Goal: Find specific page/section: Find specific page/section

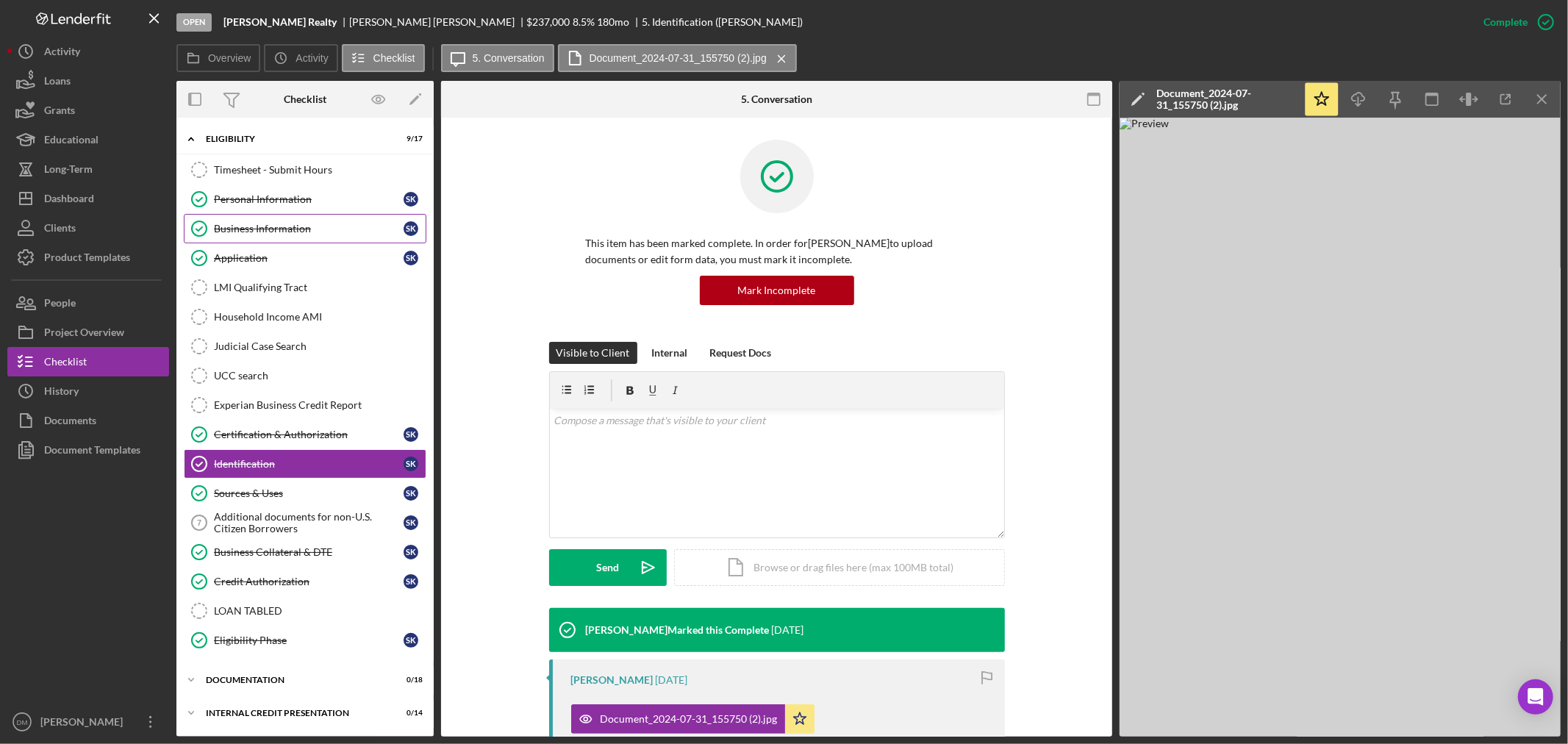
scroll to position [235, 0]
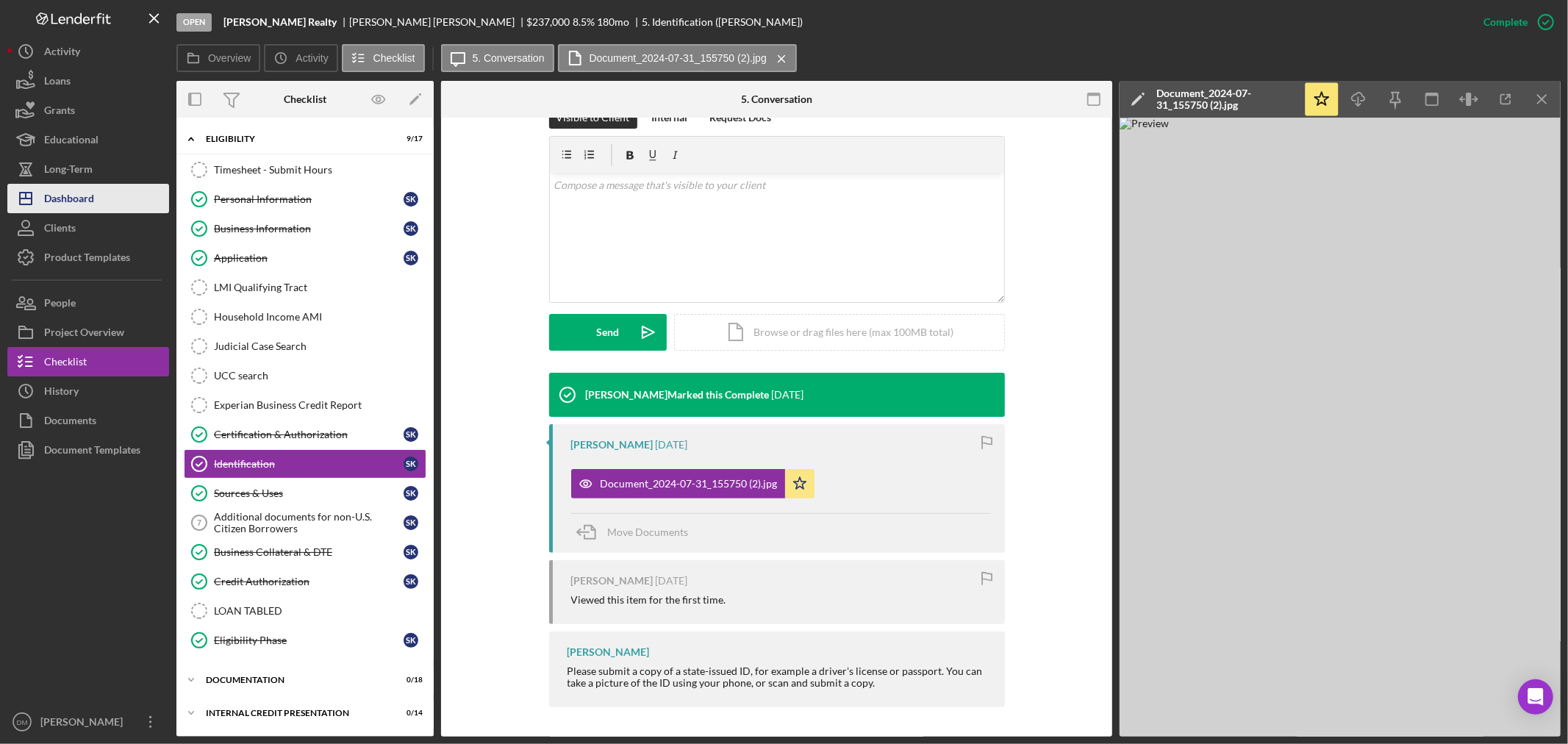
click at [91, 192] on div "Dashboard" at bounding box center [69, 200] width 50 height 33
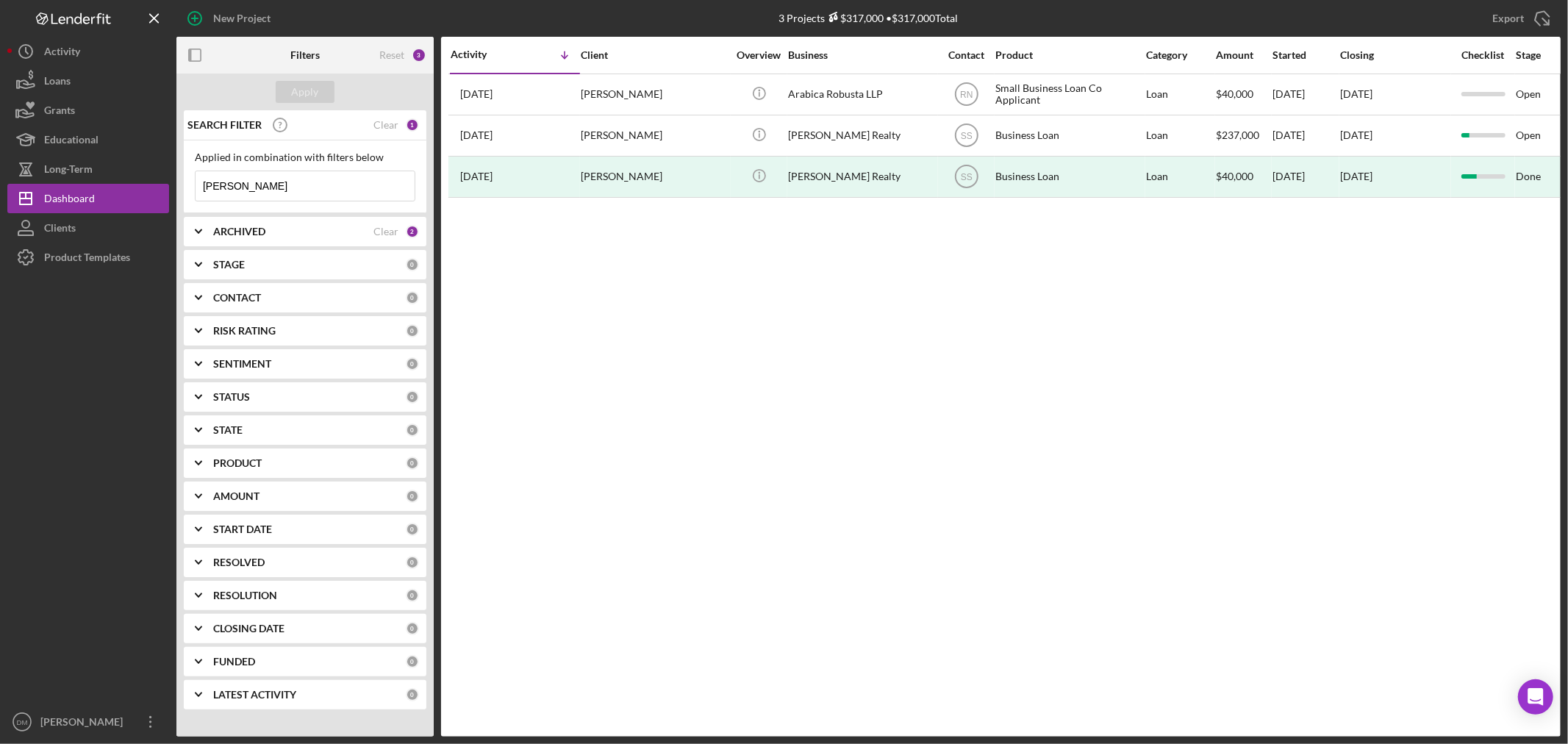
click at [281, 191] on input "[PERSON_NAME]" at bounding box center [304, 186] width 219 height 29
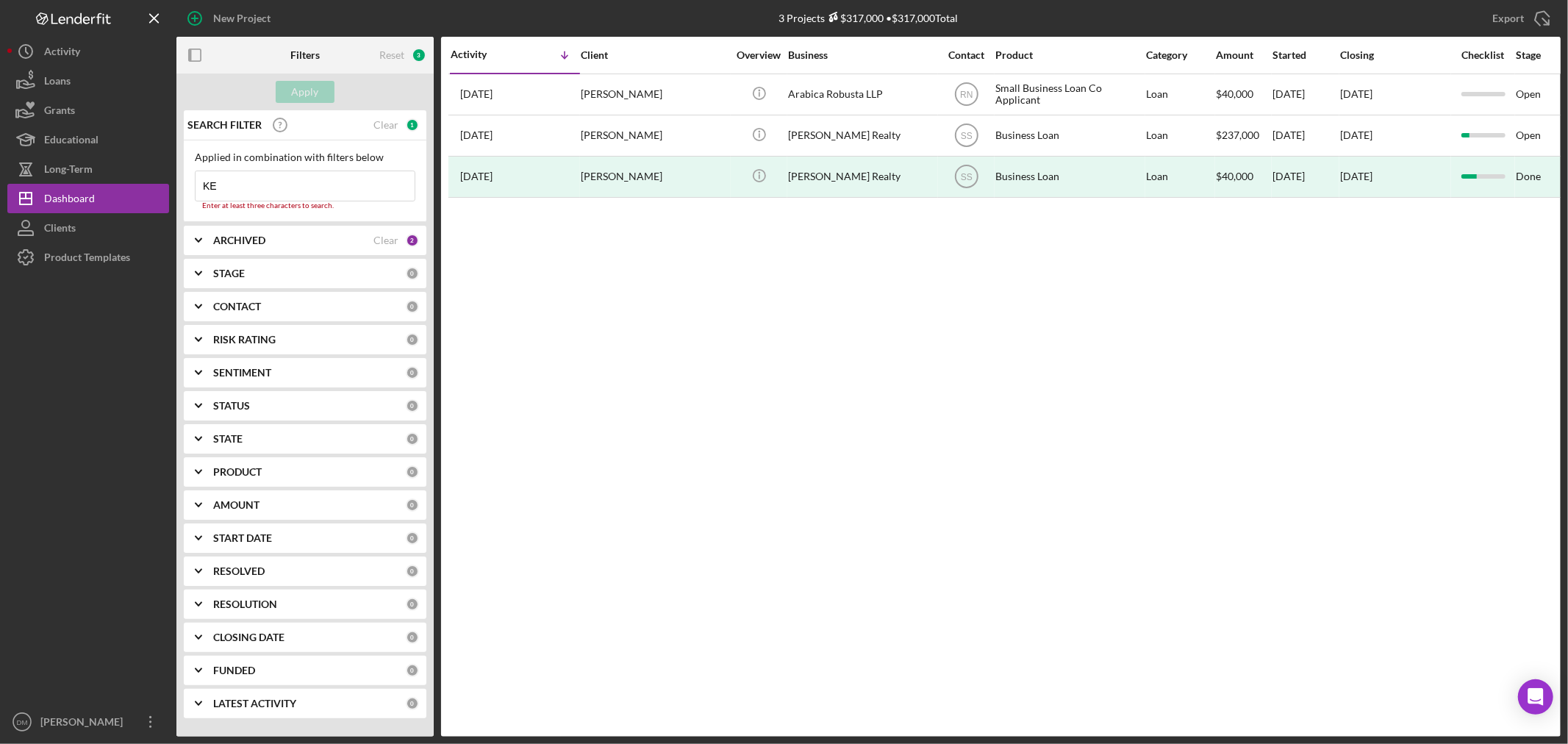
type input "K"
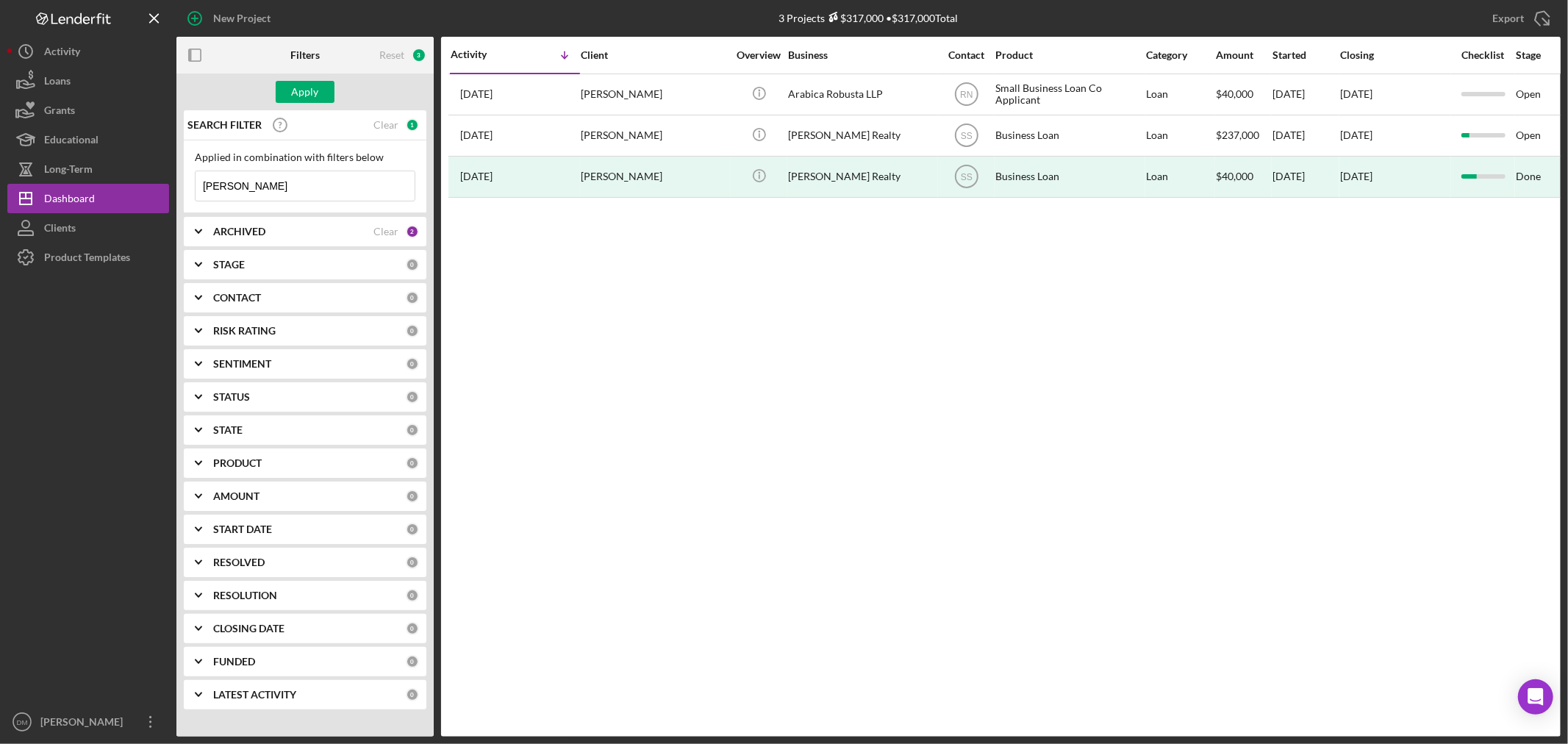
click at [304, 191] on input "[PERSON_NAME]" at bounding box center [304, 186] width 219 height 29
click at [297, 90] on div "Apply" at bounding box center [305, 92] width 27 height 23
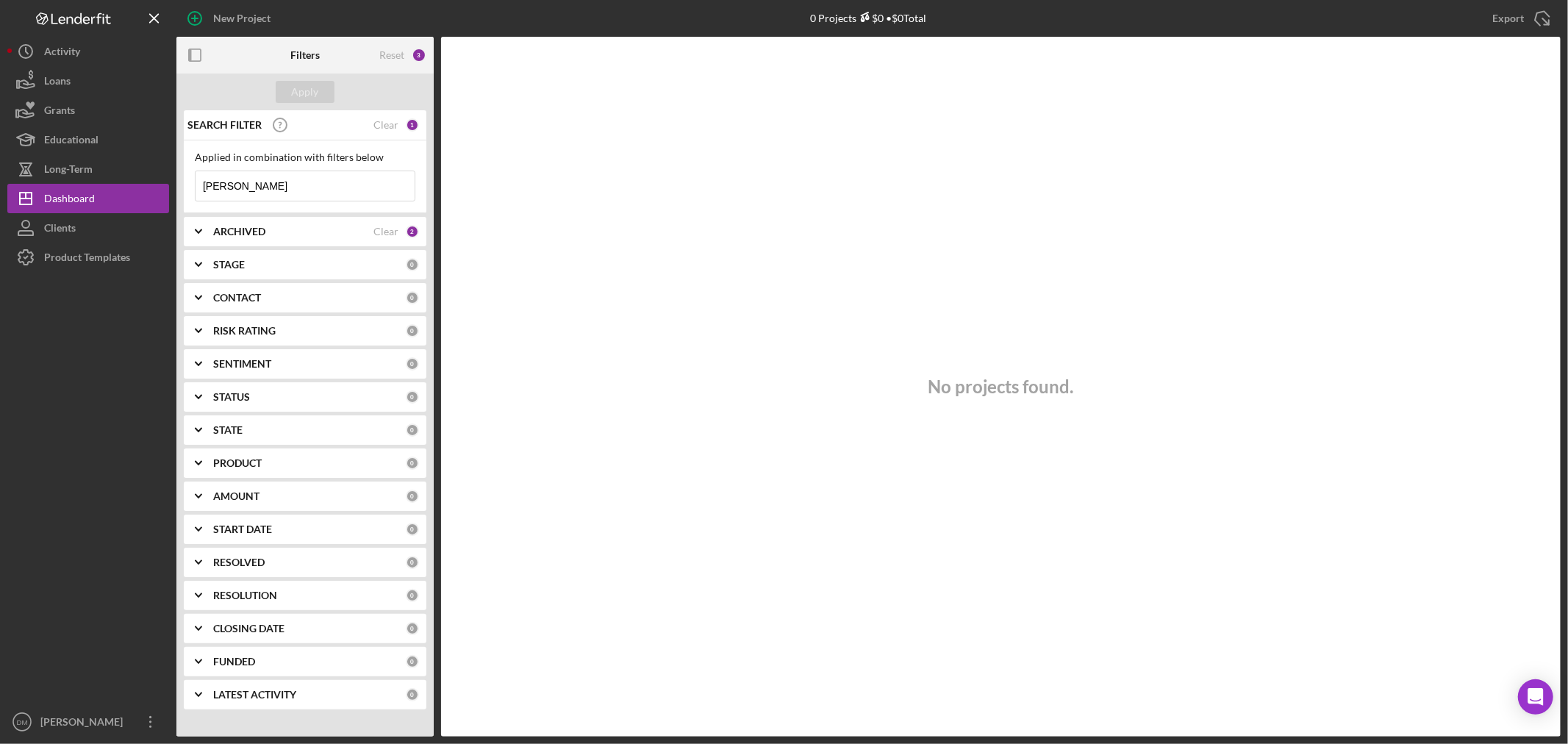
click at [283, 191] on input "[PERSON_NAME]" at bounding box center [304, 186] width 219 height 29
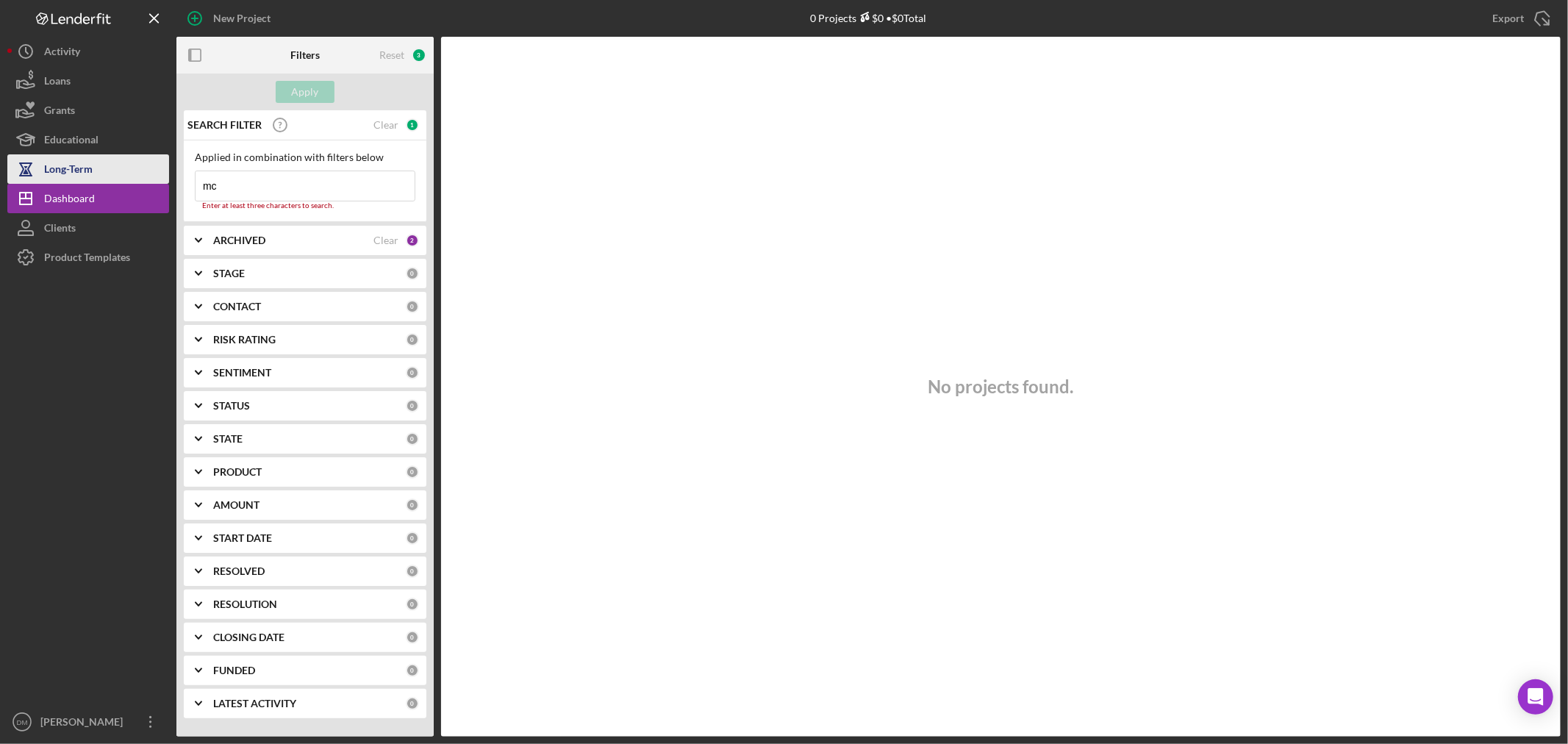
type input "m"
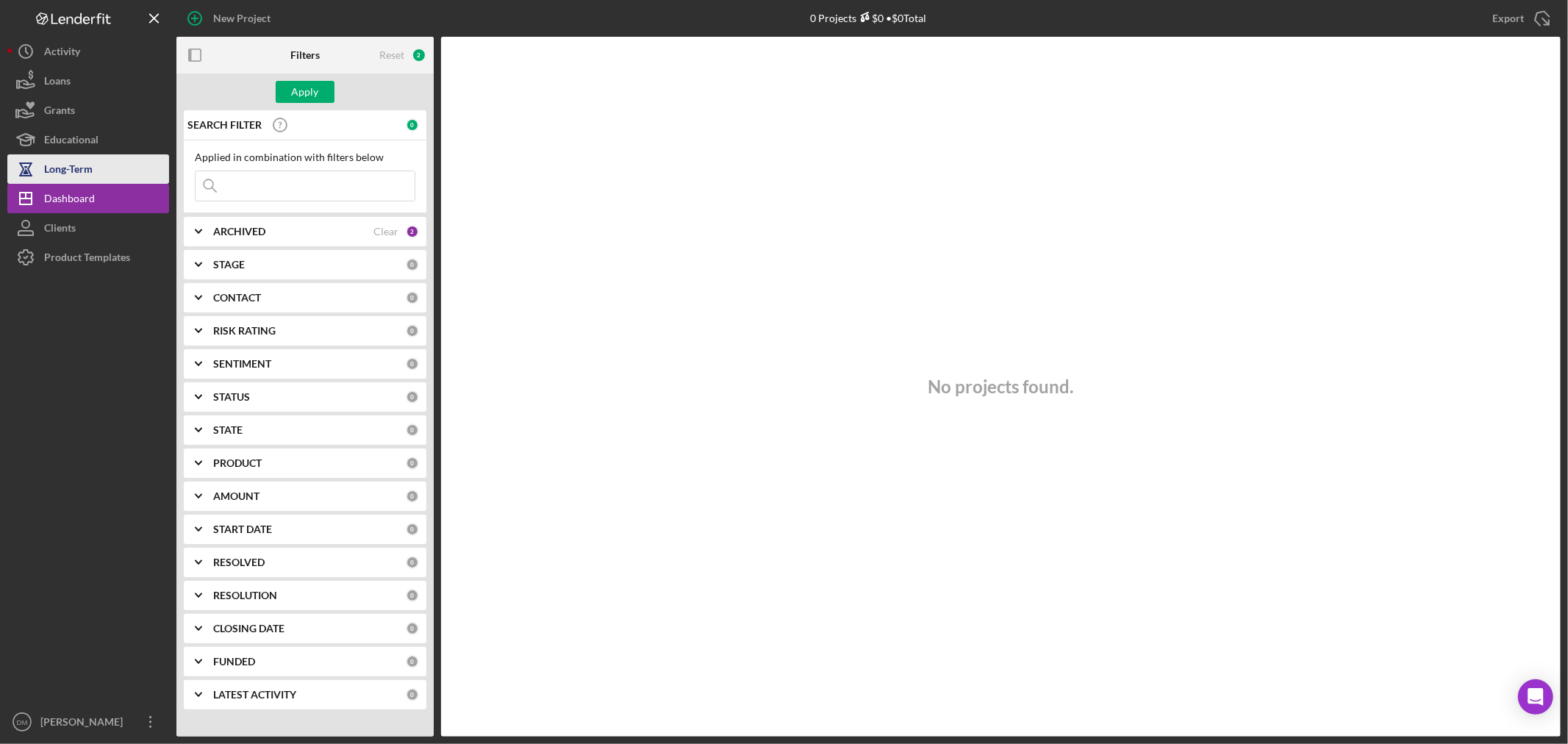
type input "d"
type input "keys"
click at [301, 90] on div "Apply" at bounding box center [305, 92] width 27 height 23
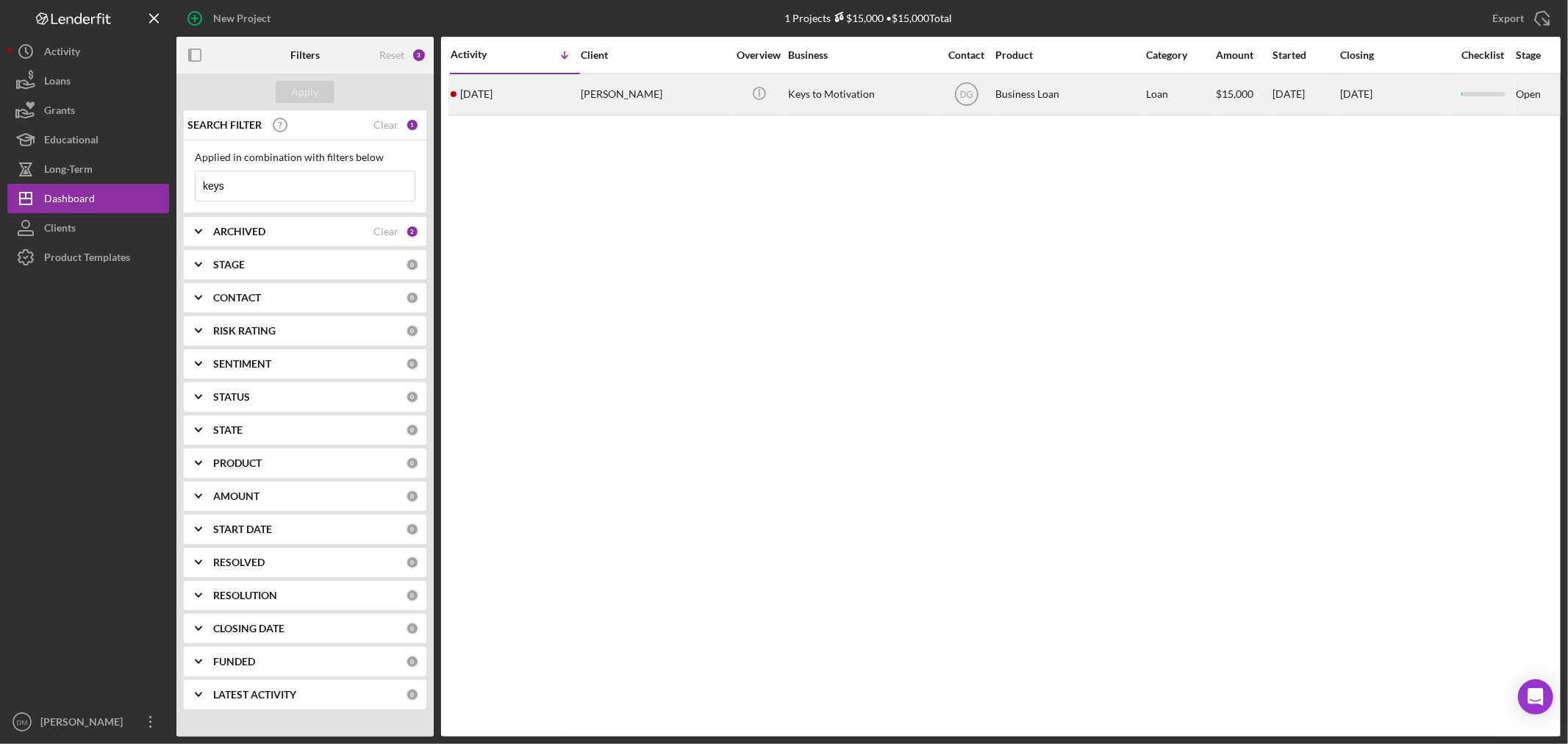
click at [593, 88] on div "[PERSON_NAME]" at bounding box center [654, 95] width 147 height 39
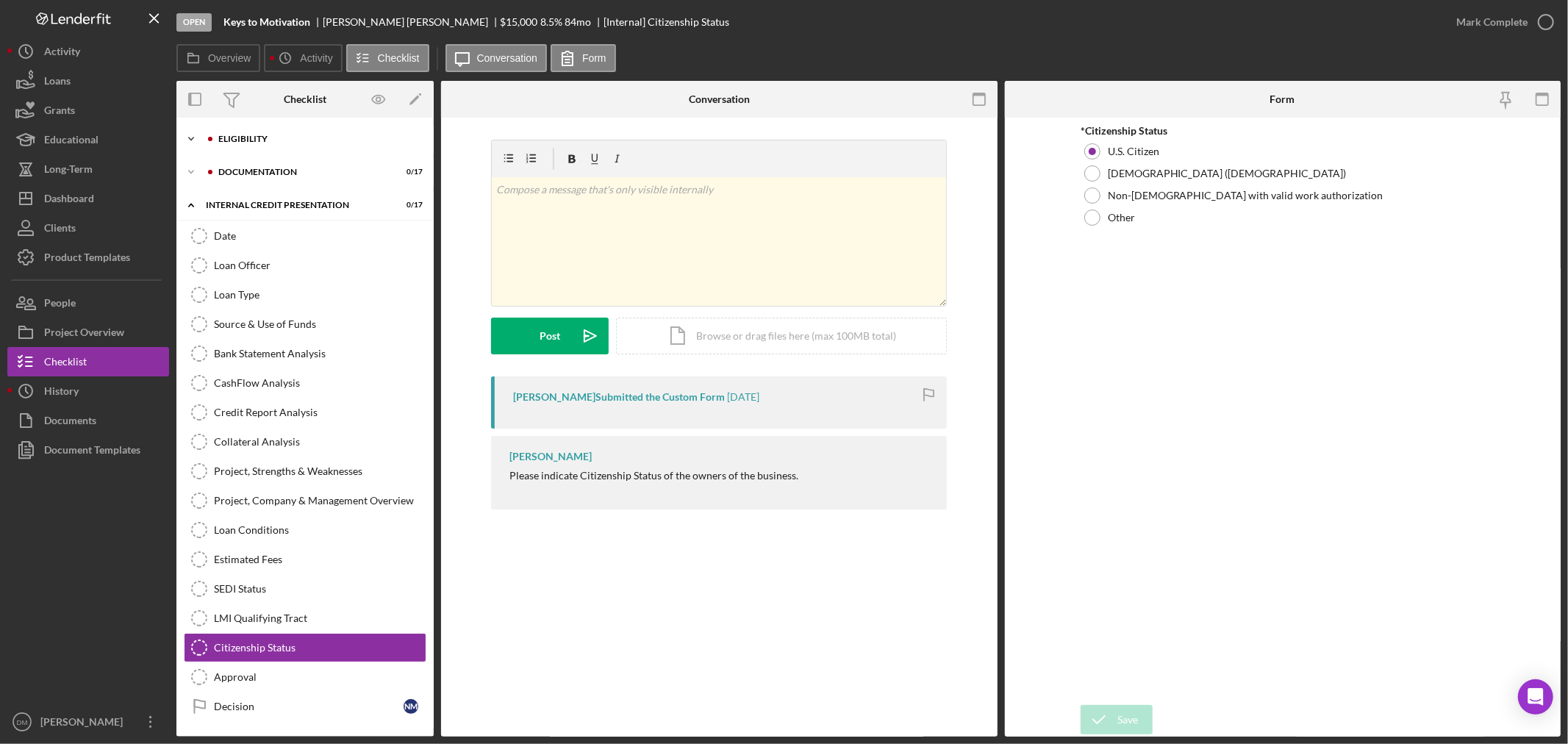
click at [191, 137] on icon "Icon/Expander" at bounding box center [190, 138] width 29 height 29
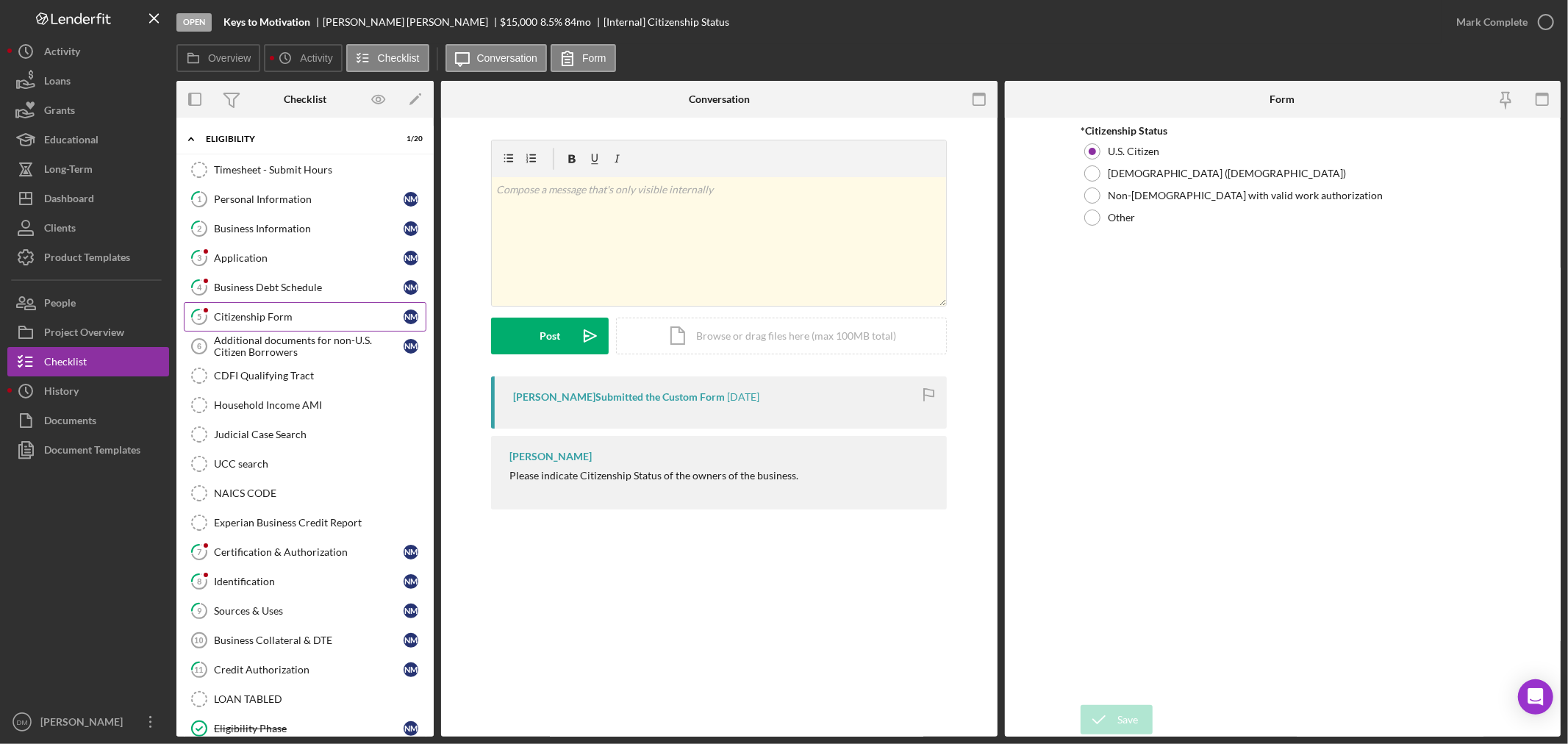
click at [276, 312] on div "Citizenship Form" at bounding box center [309, 316] width 190 height 12
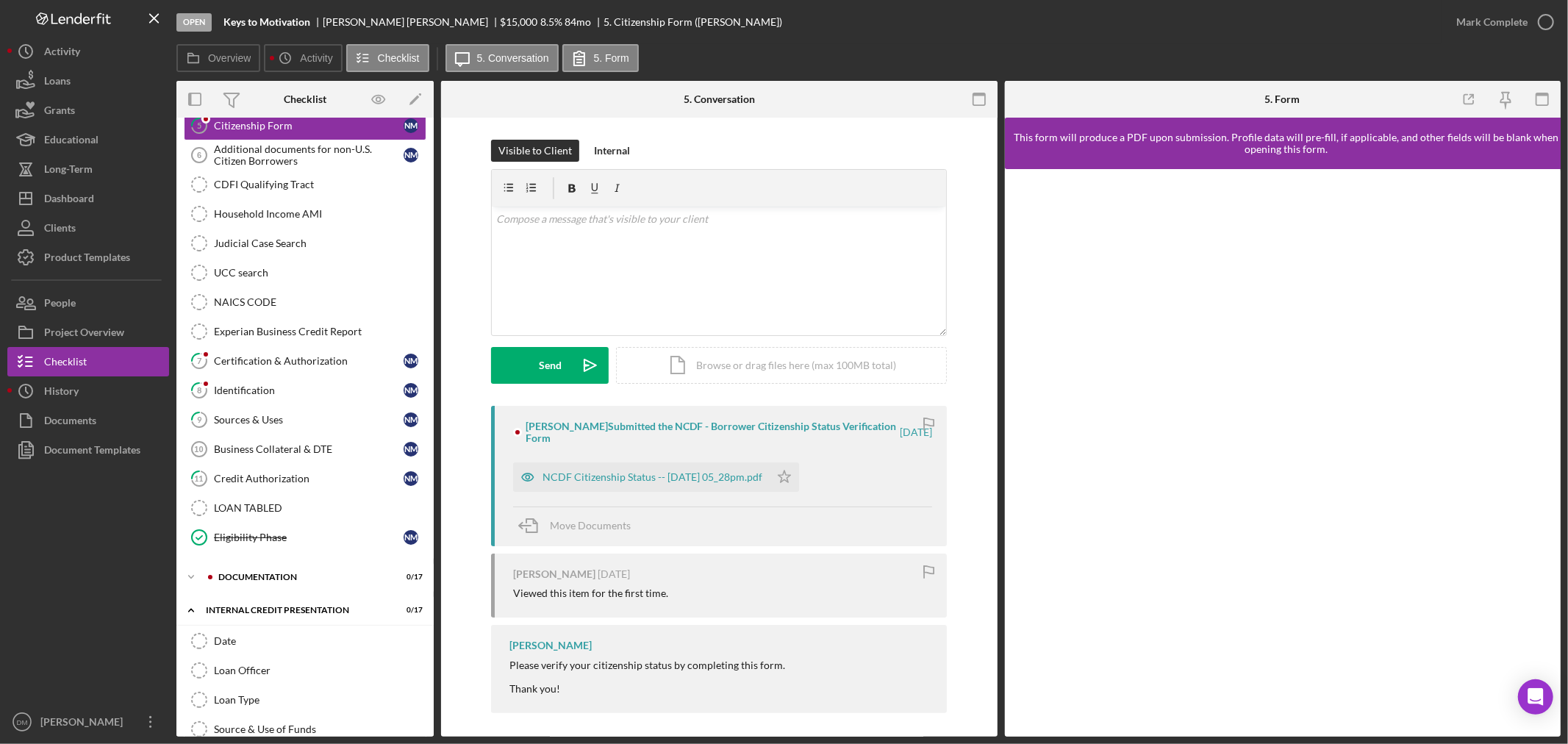
scroll to position [29, 0]
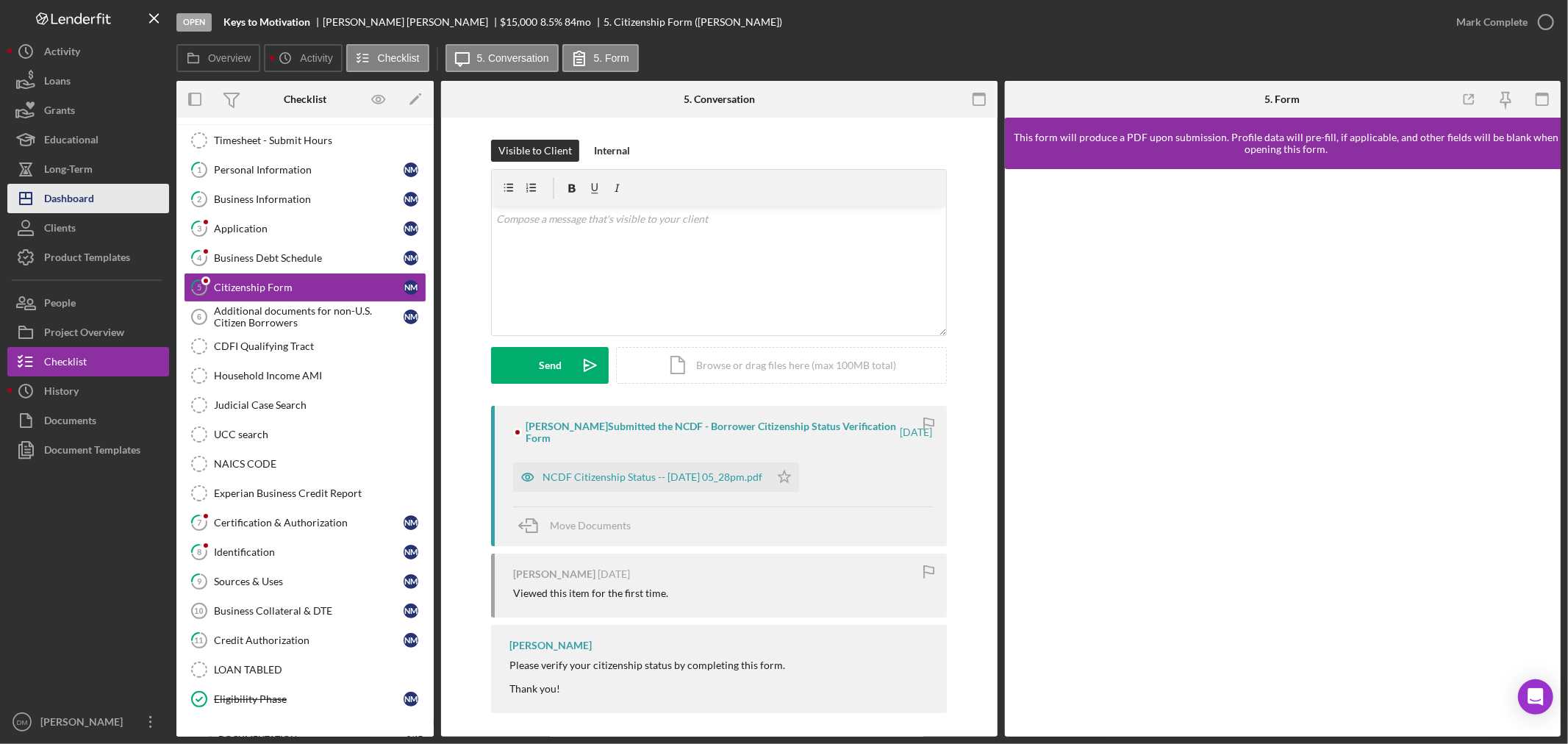
click at [104, 194] on button "Icon/Dashboard Dashboard" at bounding box center [88, 198] width 161 height 29
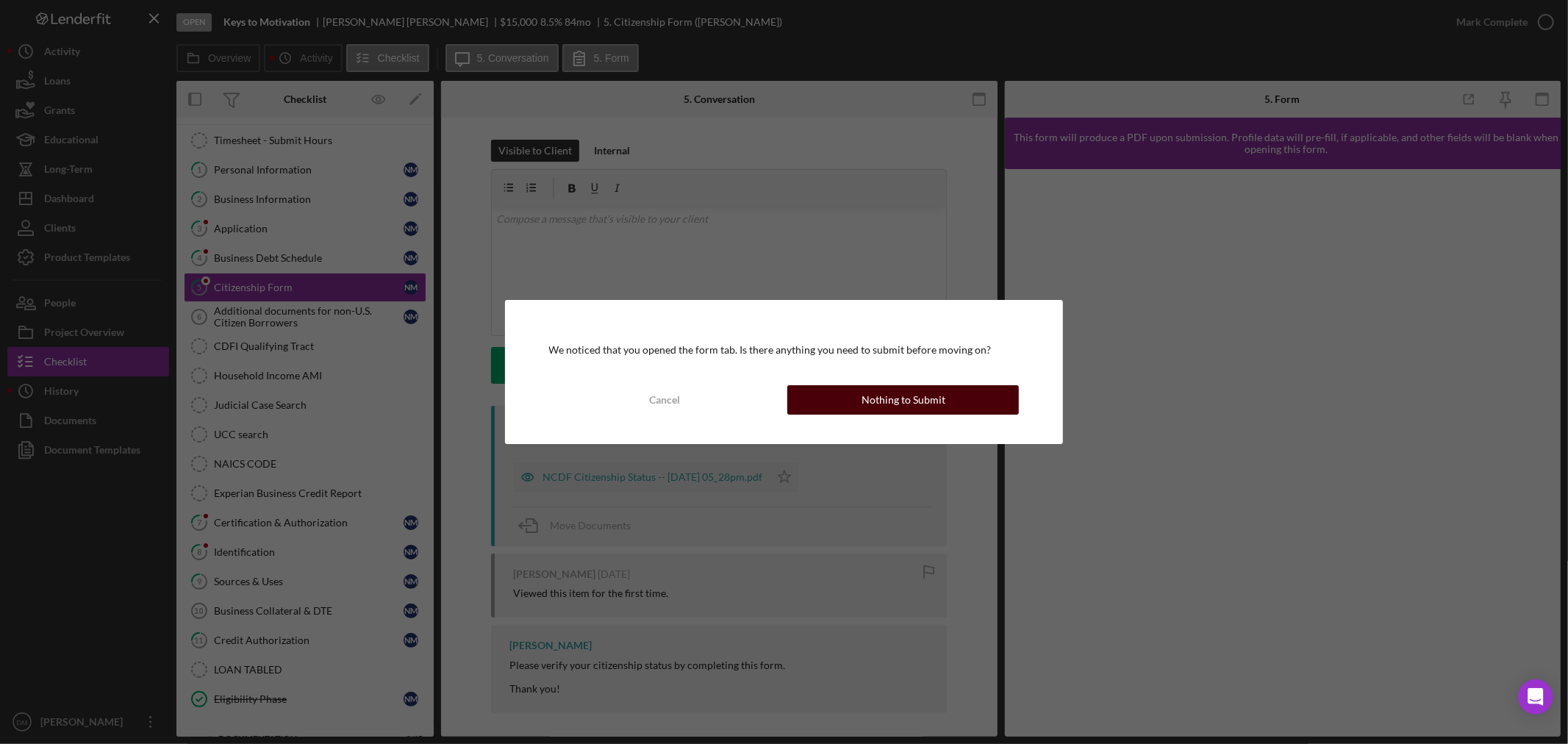
click at [865, 401] on div "Nothing to Submit" at bounding box center [903, 400] width 84 height 29
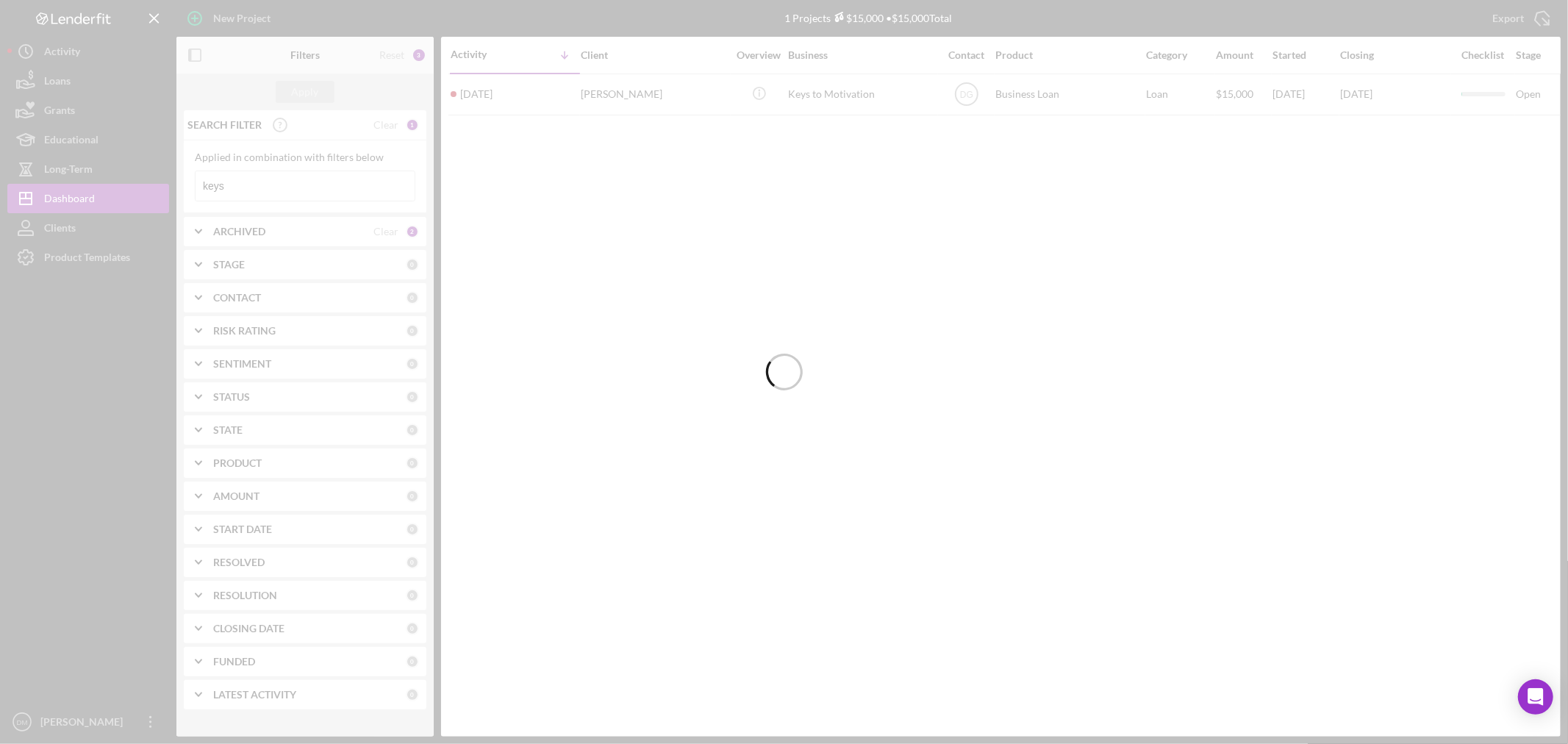
click at [258, 177] on div at bounding box center [784, 372] width 1568 height 744
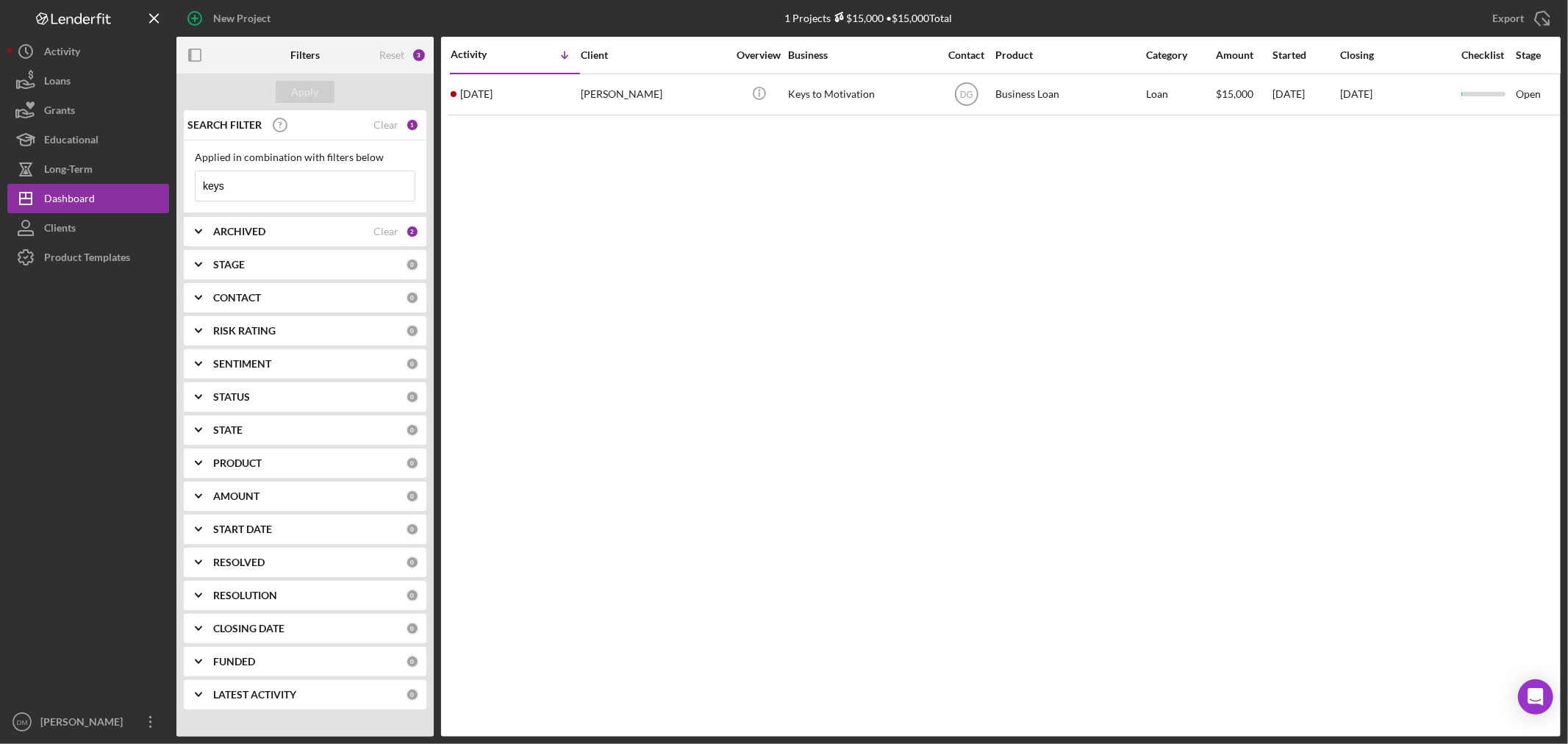
click at [261, 188] on input "keys" at bounding box center [304, 186] width 219 height 29
click at [261, 185] on input "keys" at bounding box center [304, 186] width 219 height 29
type input "community"
click at [287, 82] on button "Apply" at bounding box center [305, 92] width 59 height 23
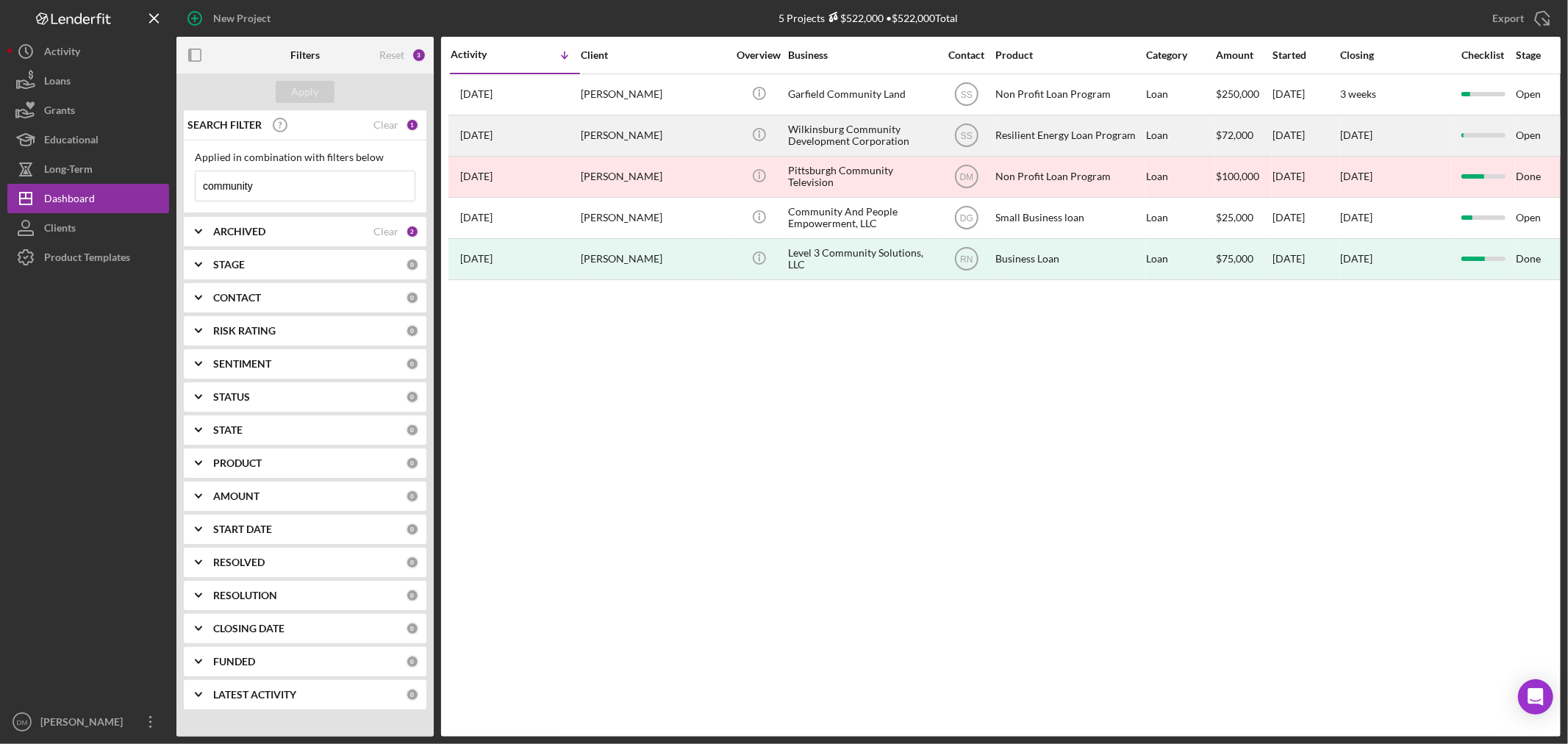
click at [850, 126] on div "Wilkinsburg Community Development Corporation" at bounding box center [861, 136] width 147 height 39
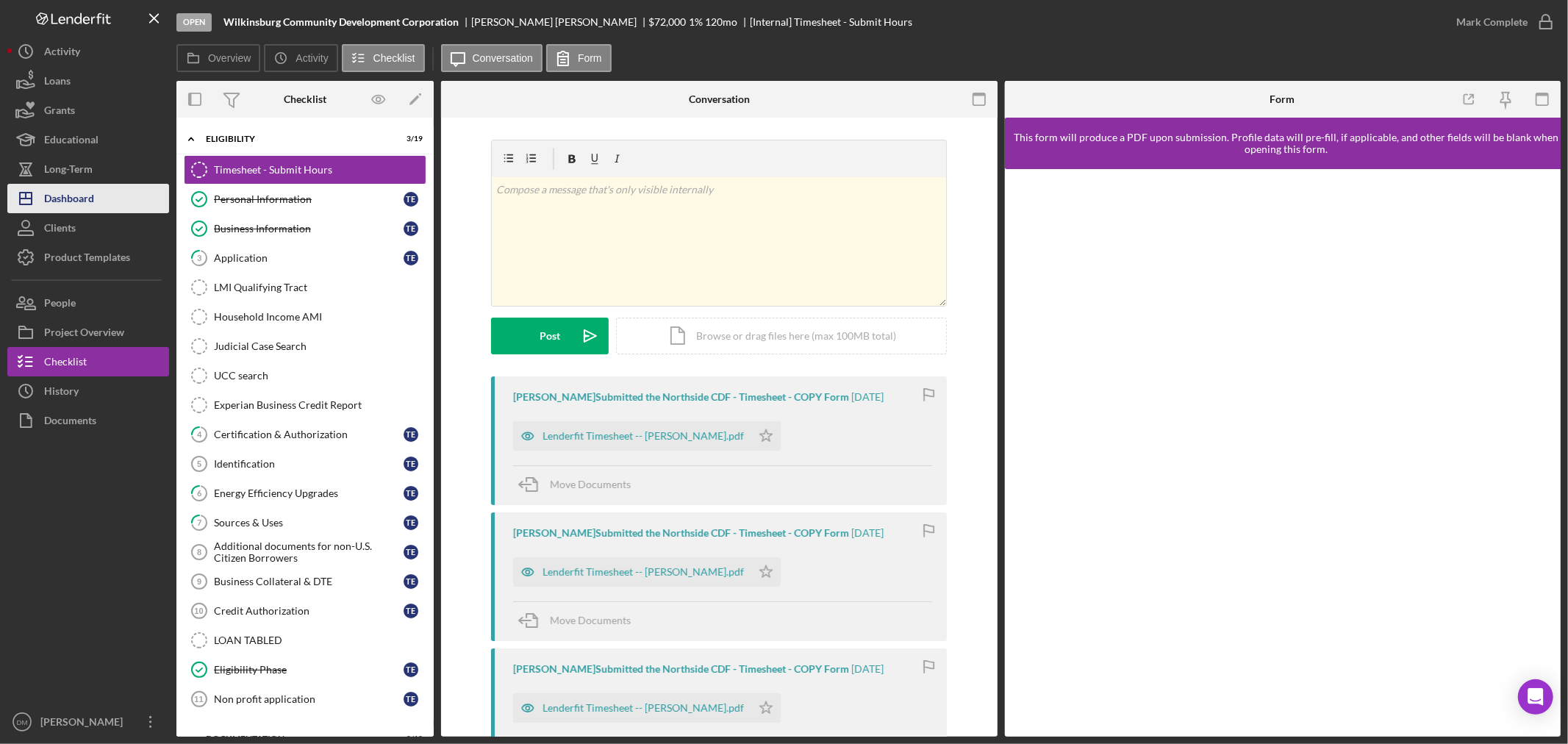
click at [76, 190] on div "Dashboard" at bounding box center [69, 200] width 50 height 33
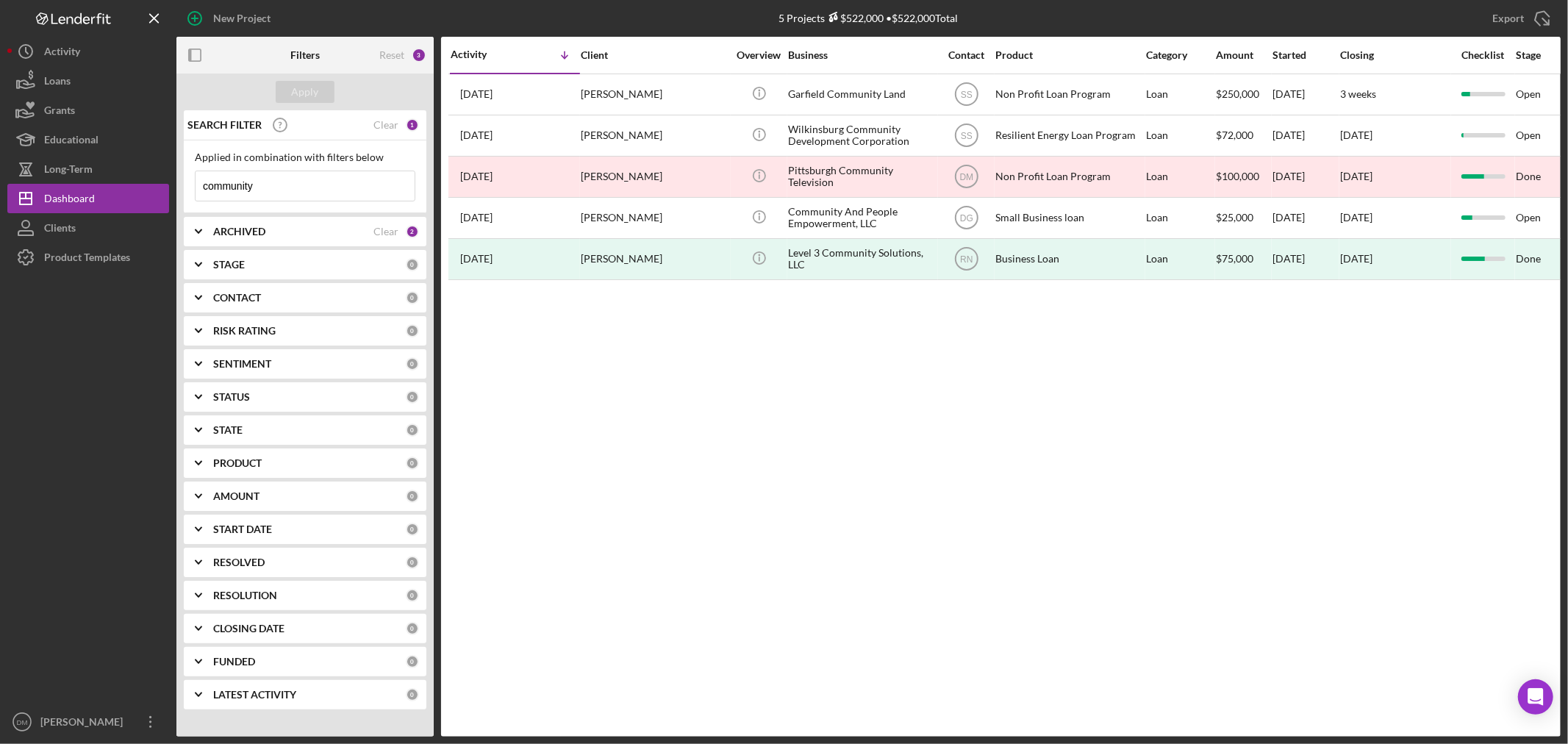
click at [294, 195] on input "community" at bounding box center [304, 186] width 219 height 29
click at [293, 195] on input "community" at bounding box center [304, 186] width 219 height 29
click at [266, 296] on div "CONTACT" at bounding box center [309, 297] width 192 height 12
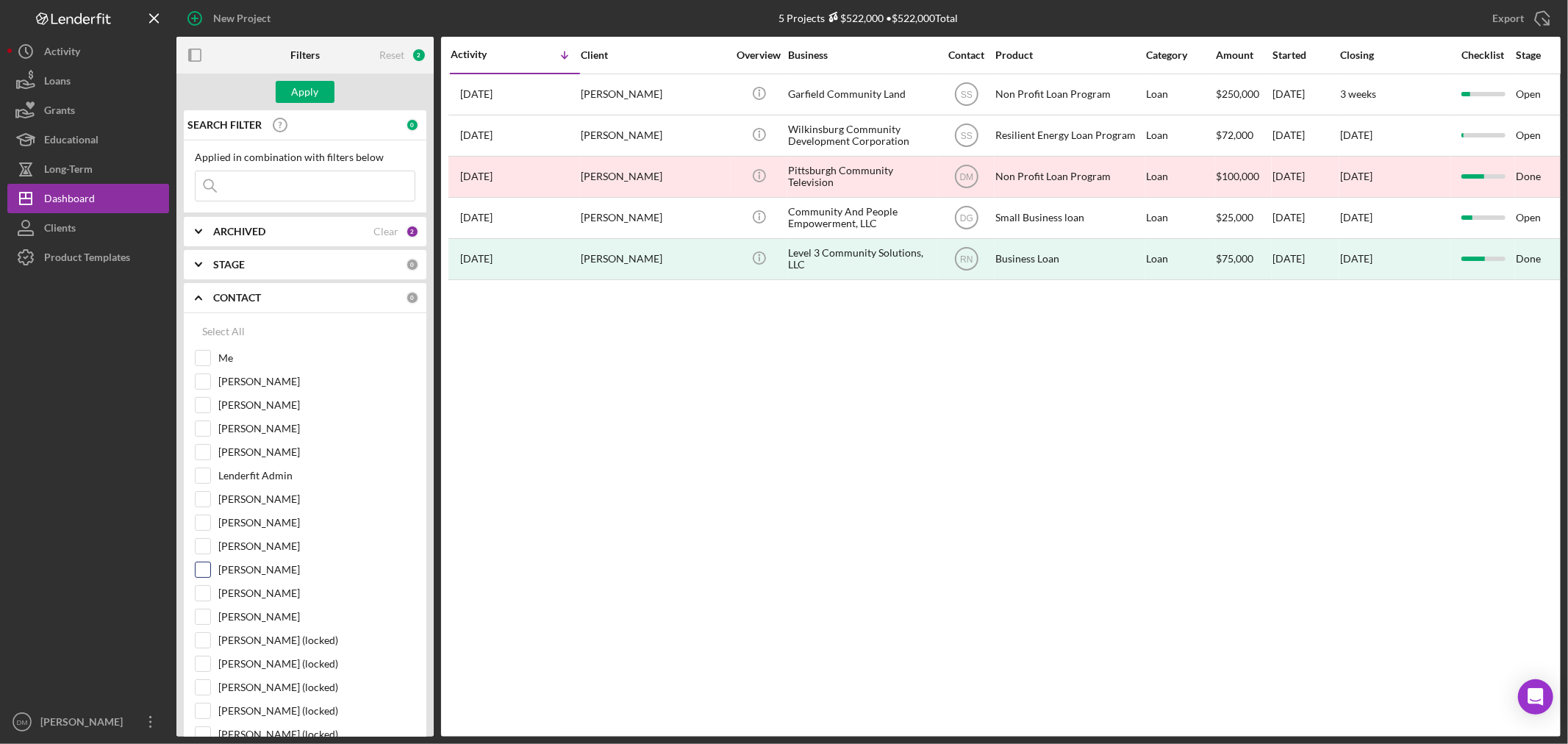
click at [199, 571] on input "[PERSON_NAME]" at bounding box center [203, 569] width 15 height 15
checkbox input "true"
click at [319, 98] on button "Apply" at bounding box center [305, 92] width 59 height 23
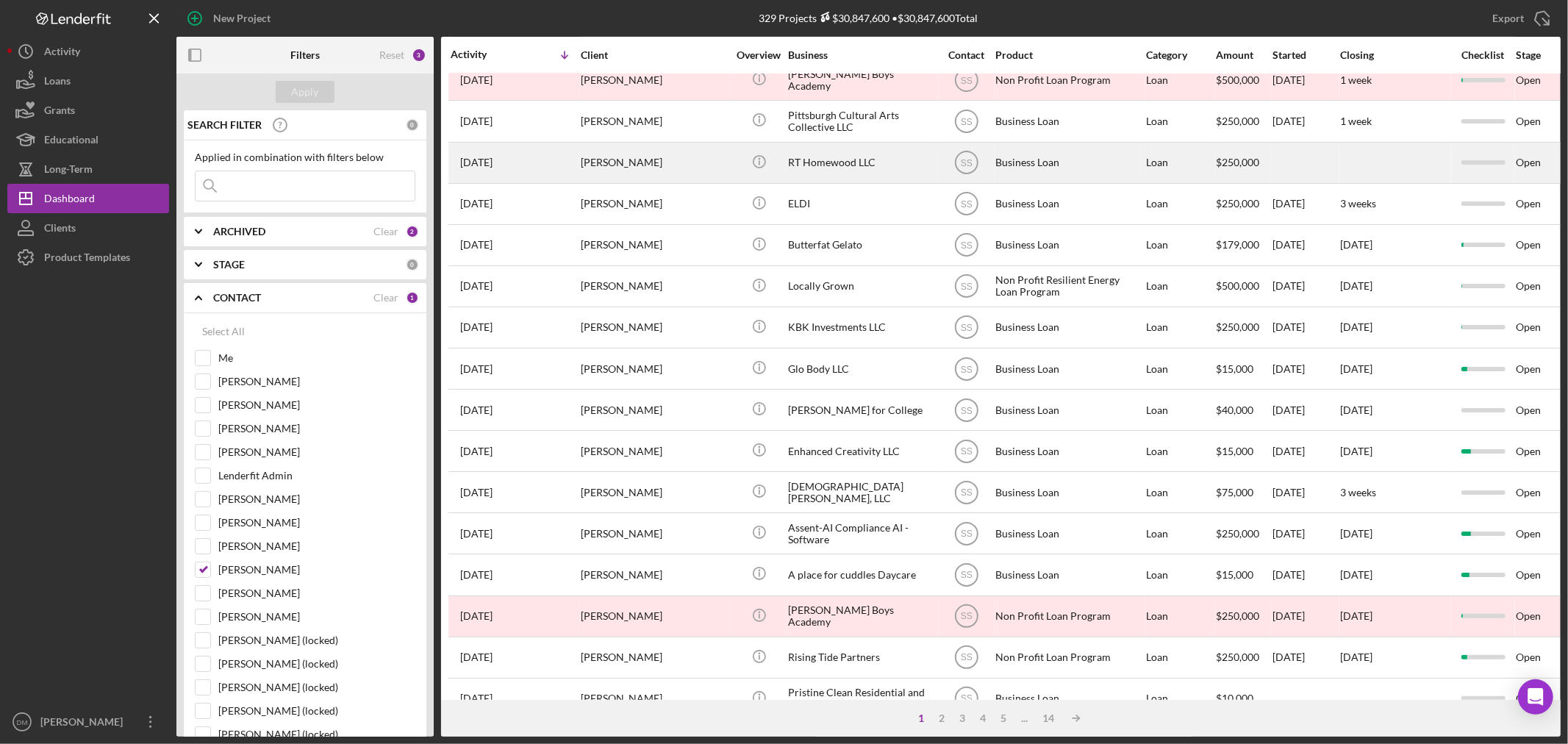
scroll to position [439, 0]
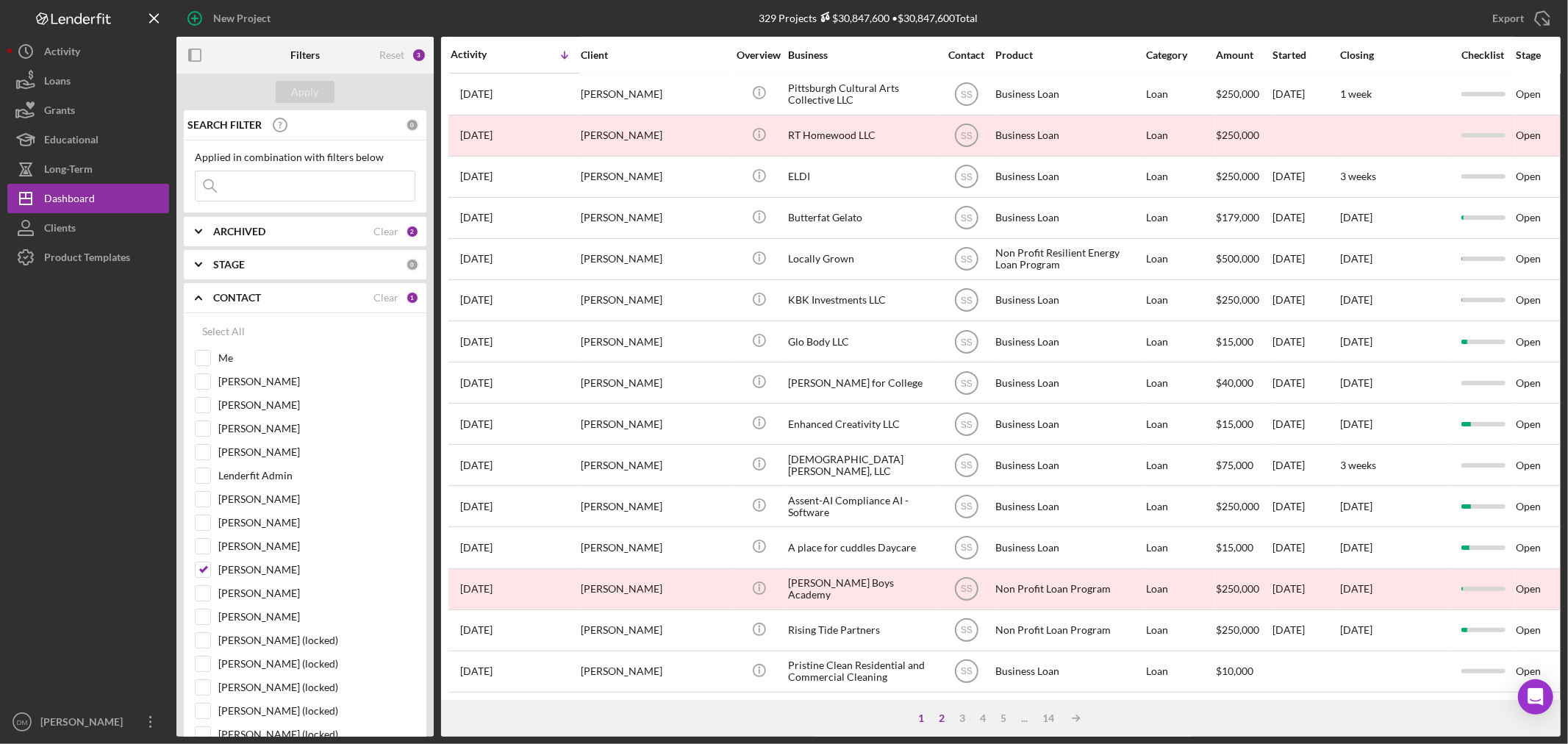
click at [945, 717] on div "2" at bounding box center [942, 718] width 21 height 12
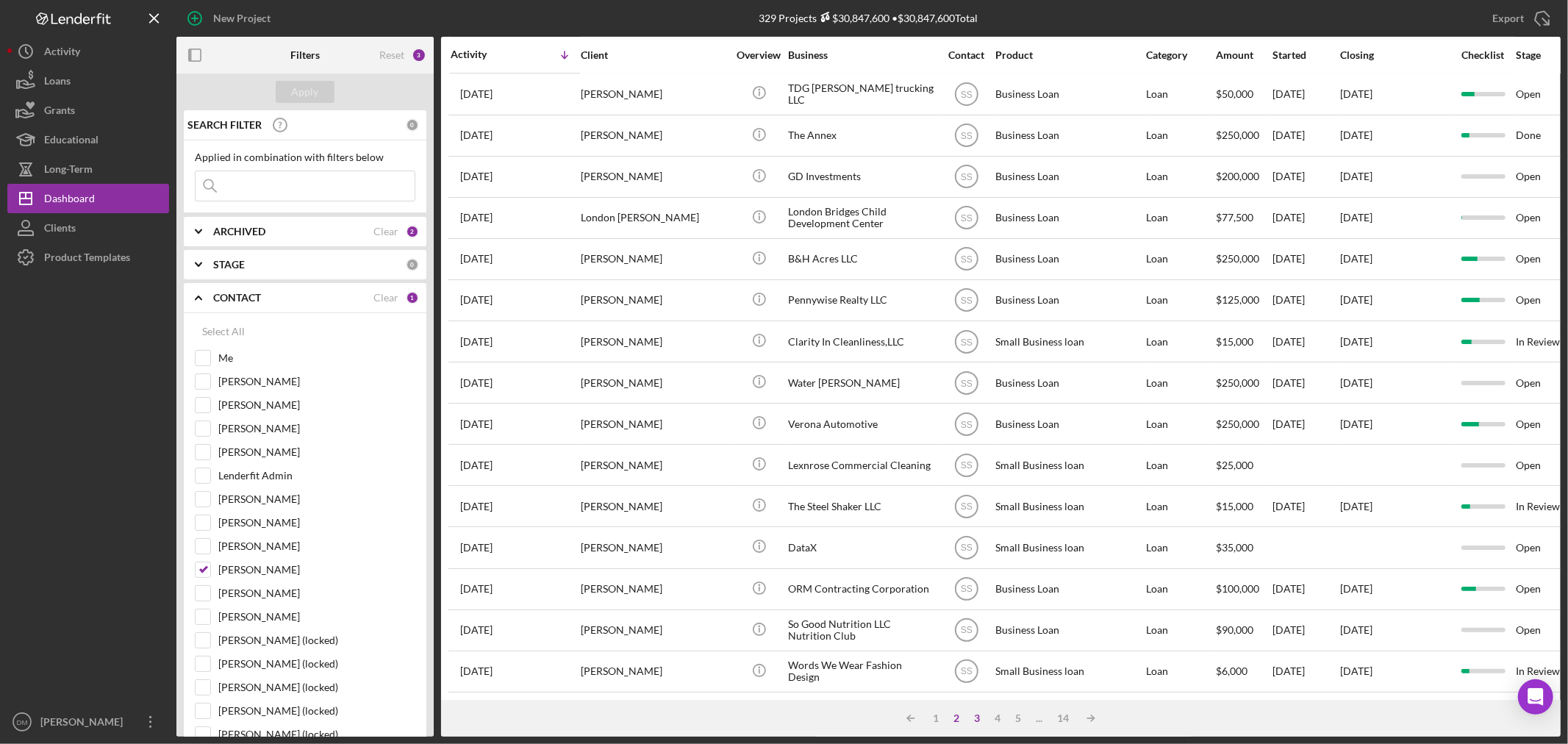
click at [979, 716] on div "3" at bounding box center [977, 718] width 21 height 12
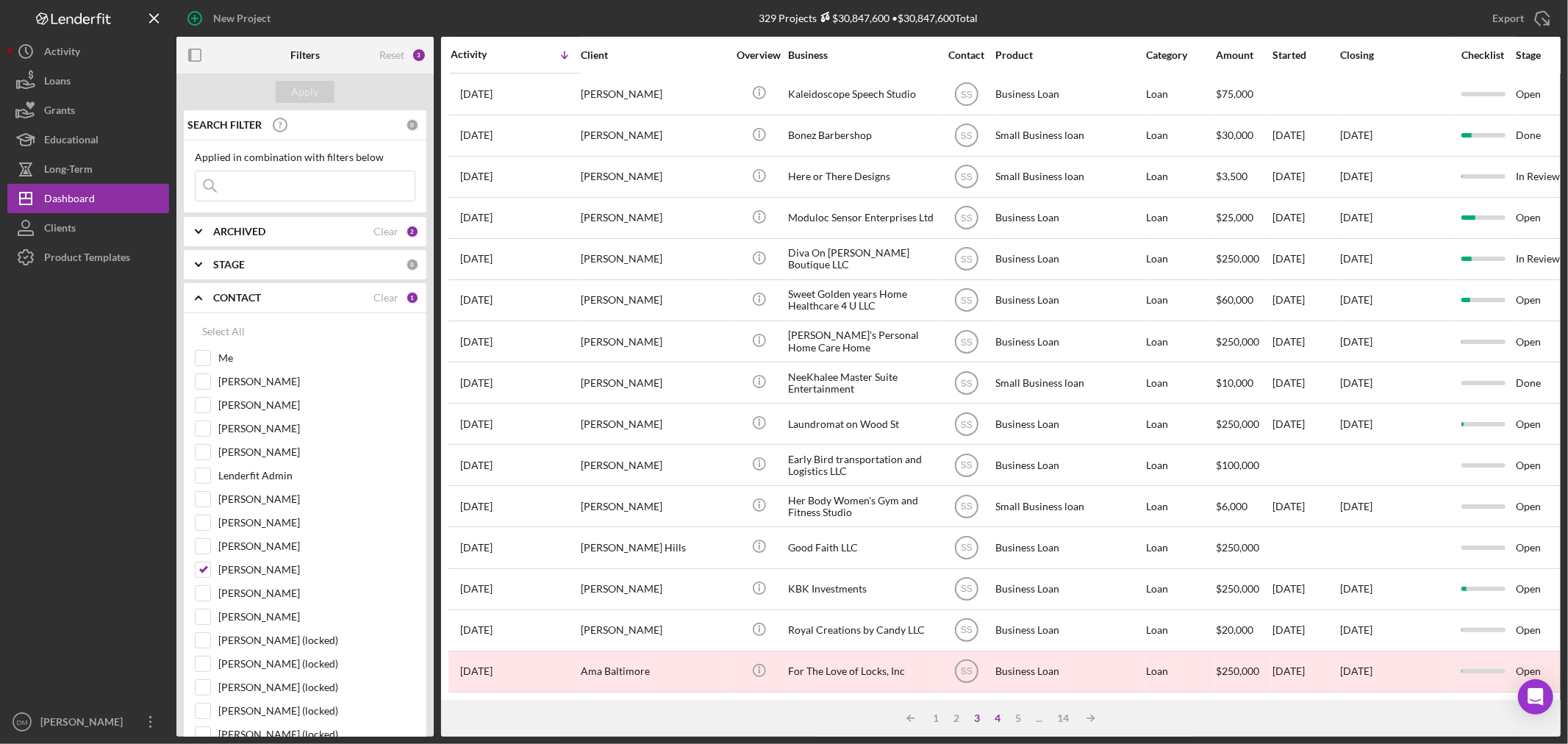
click at [997, 717] on div "4" at bounding box center [997, 718] width 21 height 12
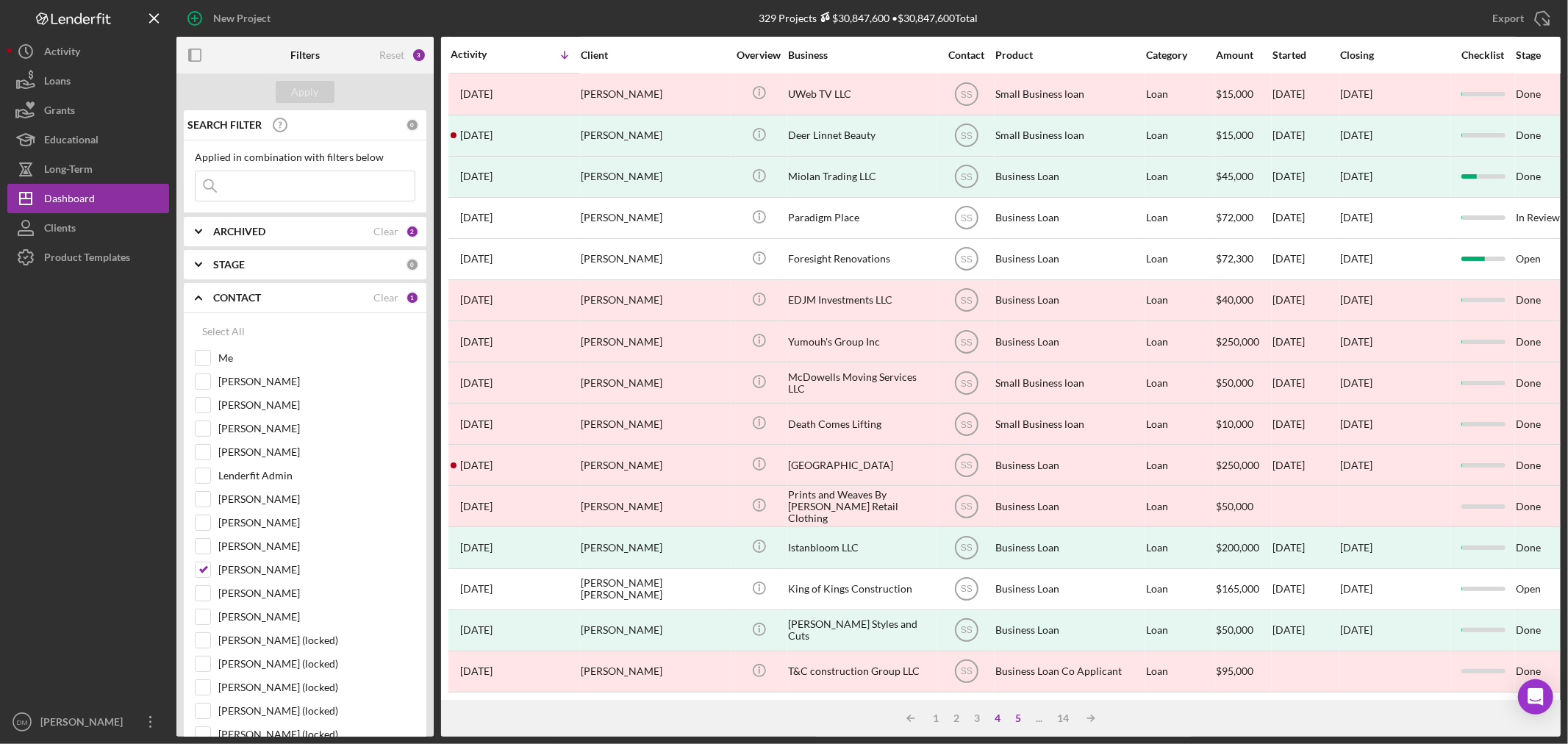
click at [1017, 717] on div "5" at bounding box center [1018, 718] width 21 height 12
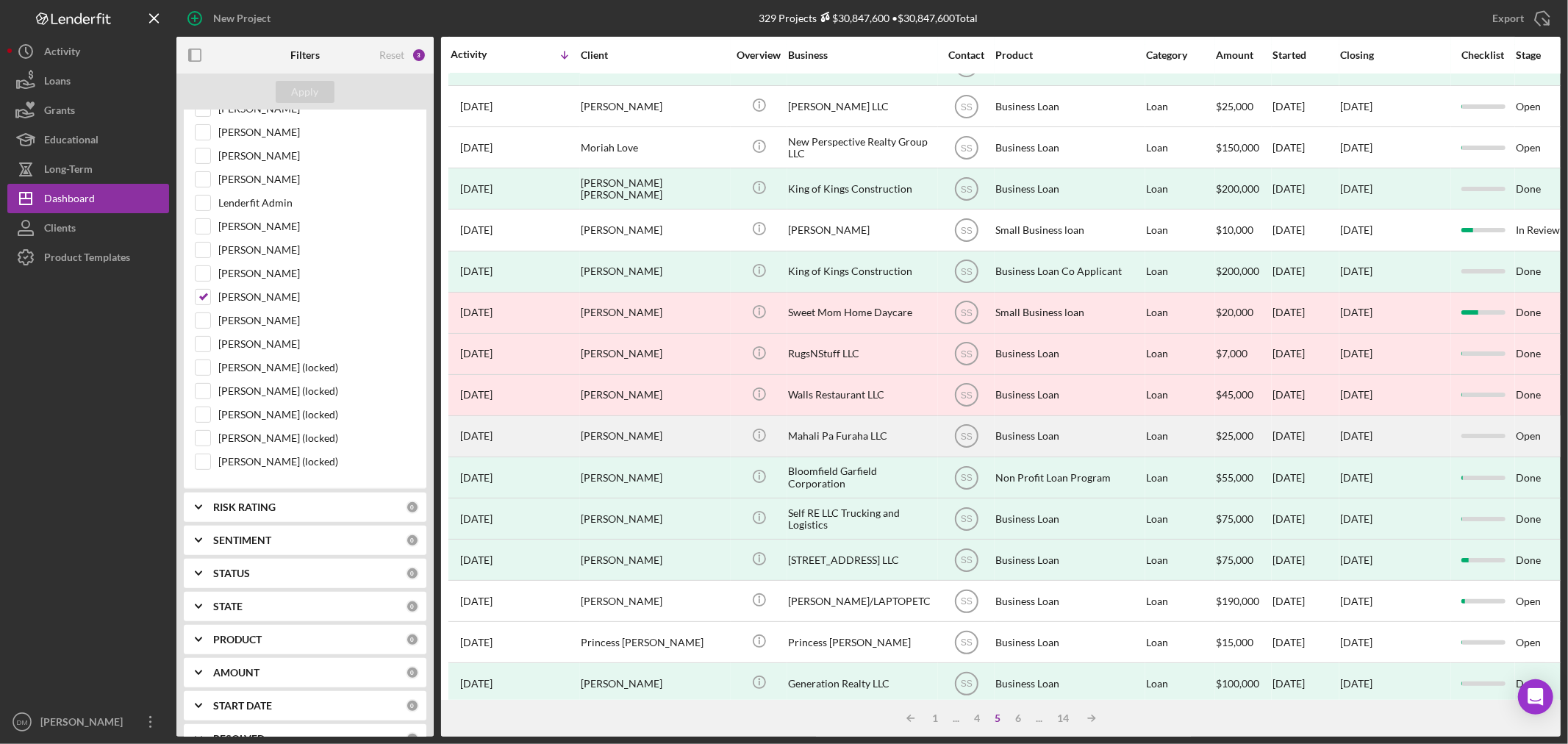
scroll to position [0, 0]
